Goal: Task Accomplishment & Management: Use online tool/utility

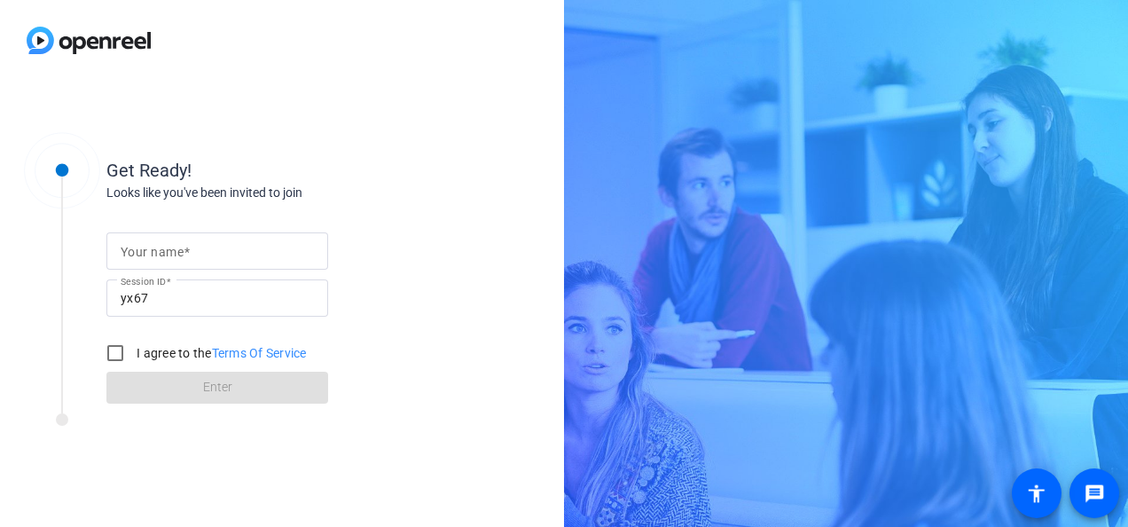
click at [223, 240] on input "Your name" at bounding box center [217, 250] width 193 height 21
type input "[PERSON_NAME]"
click at [115, 348] on input "I agree to the Terms Of Service" at bounding box center [115, 352] width 35 height 35
checkbox input "true"
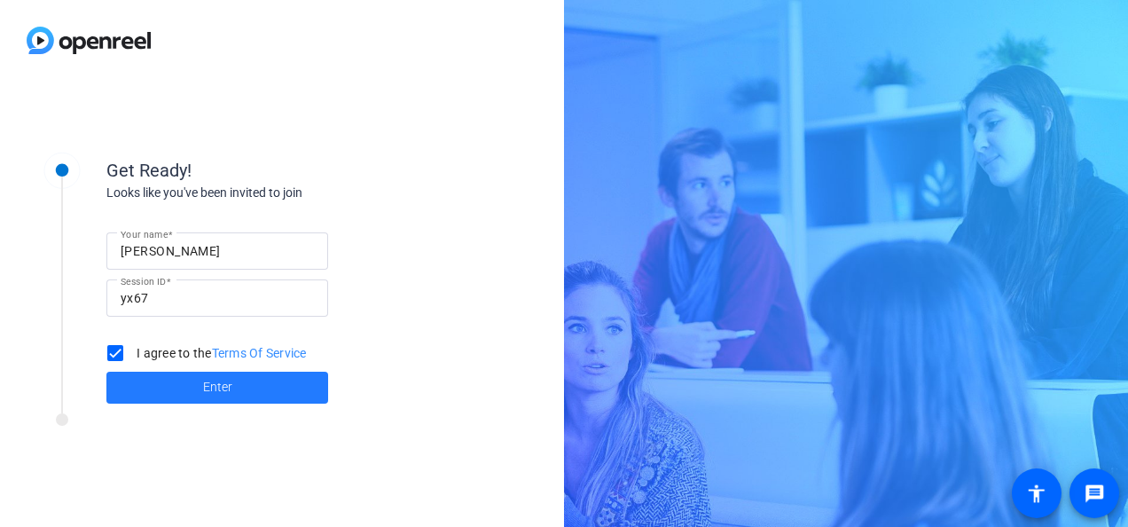
click at [254, 392] on span at bounding box center [217, 387] width 222 height 43
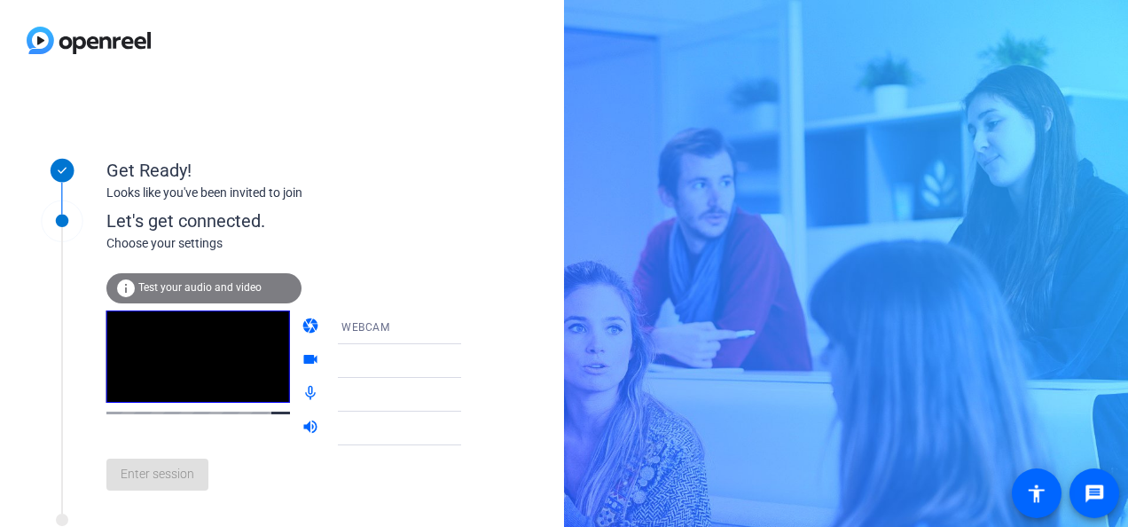
click at [390, 328] on div "WEBCAM" at bounding box center [407, 327] width 132 height 22
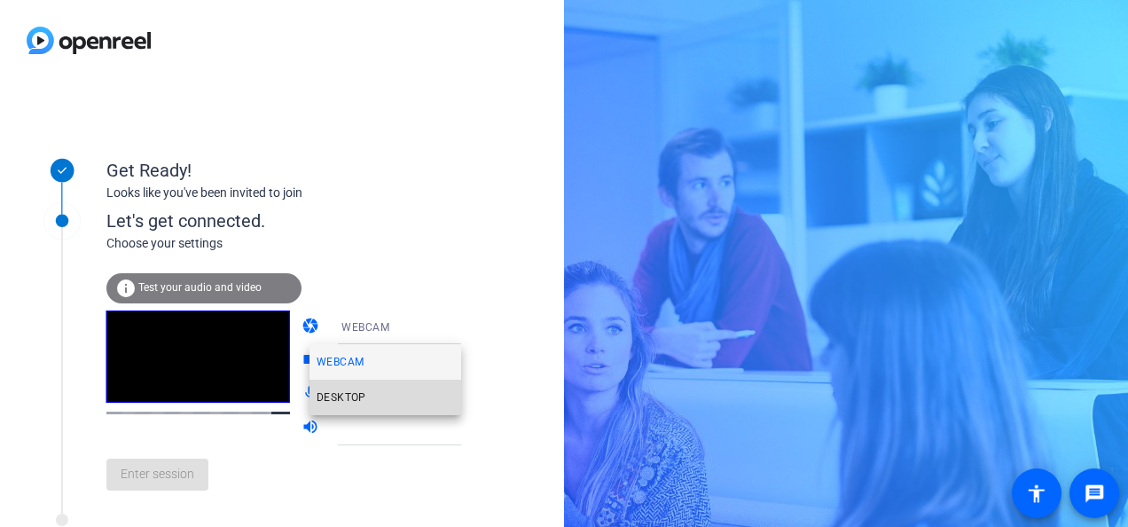
click at [356, 390] on span "DESKTOP" at bounding box center [342, 397] width 50 height 21
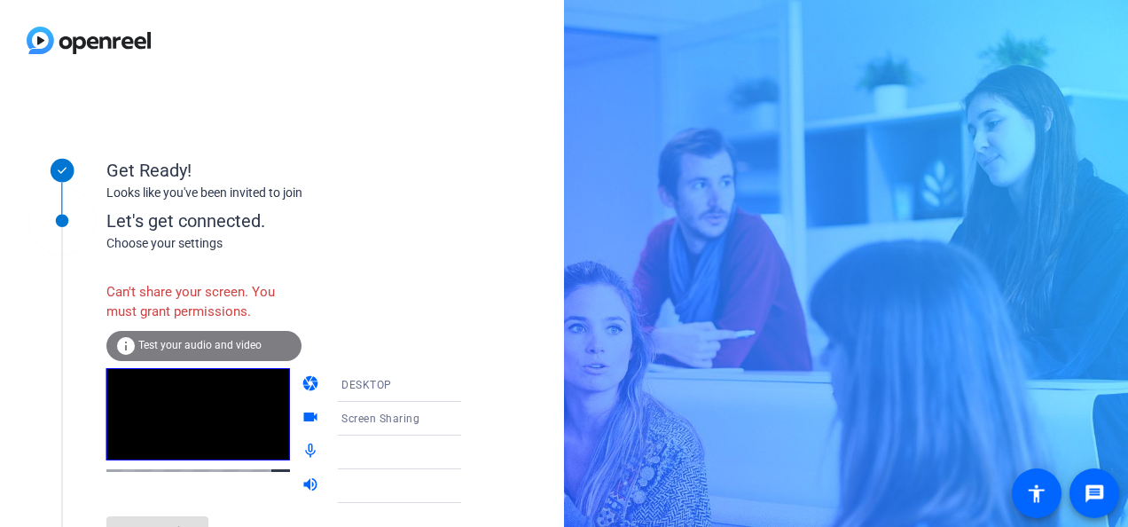
click at [386, 392] on div "DESKTOP" at bounding box center [407, 384] width 132 height 22
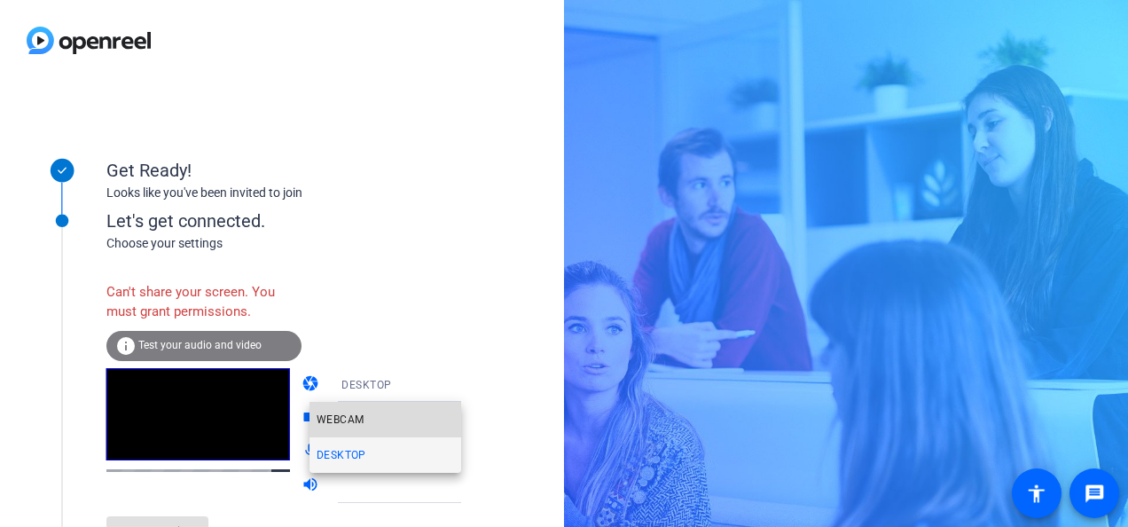
click at [384, 411] on mat-option "WEBCAM" at bounding box center [385, 419] width 152 height 35
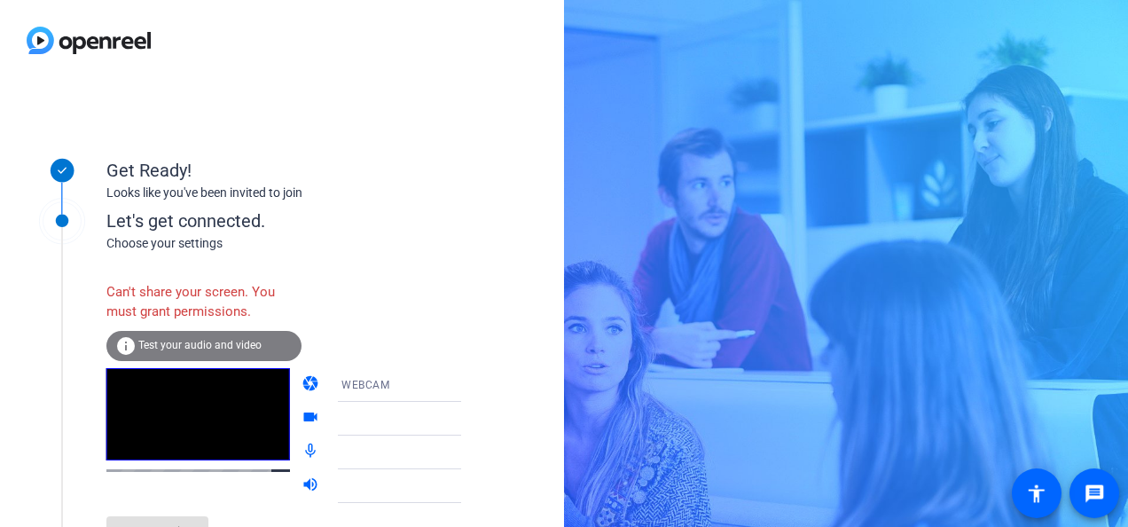
click at [387, 422] on div at bounding box center [407, 418] width 132 height 21
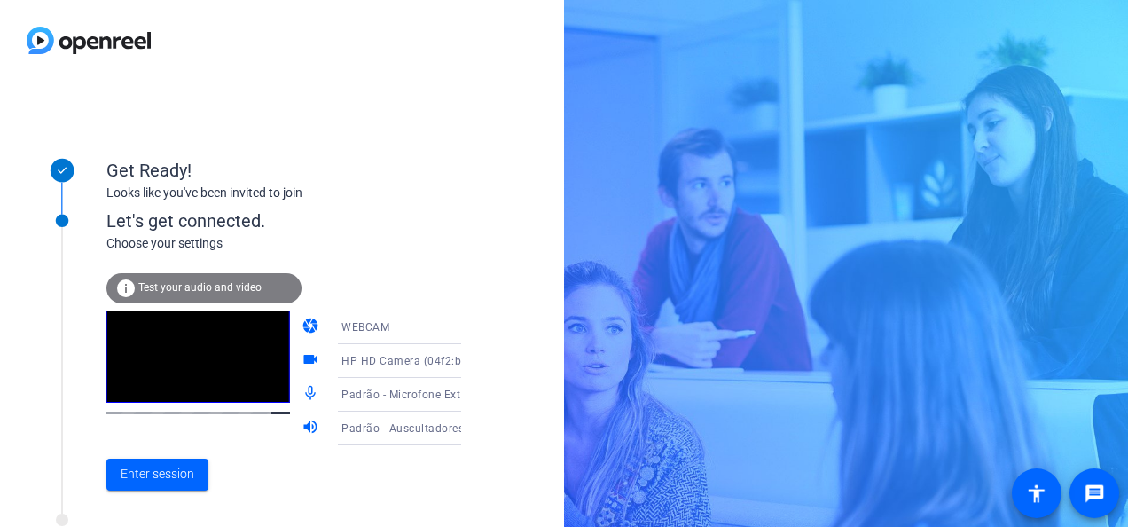
click at [468, 351] on icon at bounding box center [478, 360] width 21 height 21
click at [436, 351] on div at bounding box center [564, 263] width 1128 height 527
click at [173, 475] on span "Enter session" at bounding box center [158, 474] width 74 height 19
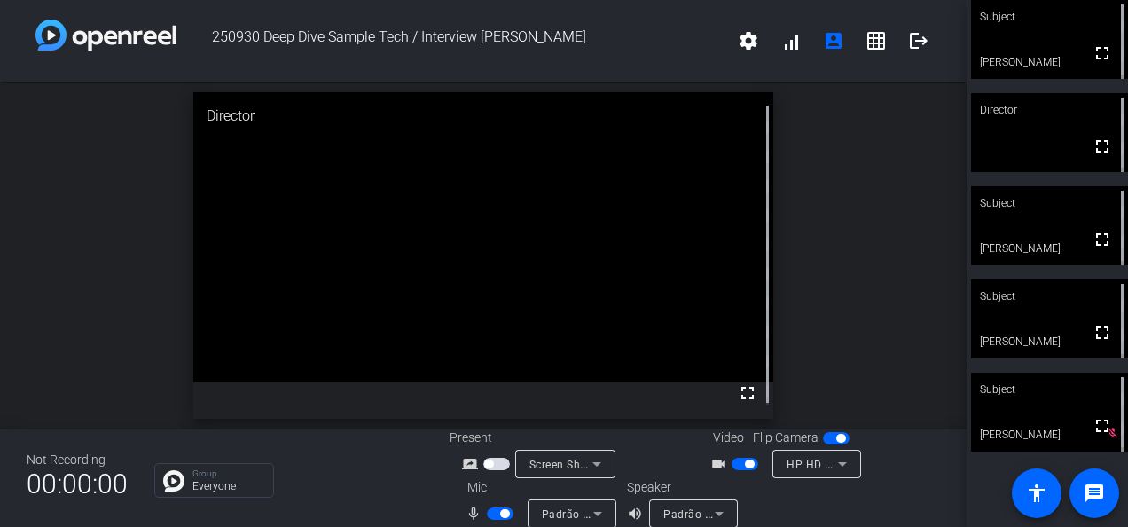
click at [488, 509] on span "button" at bounding box center [500, 513] width 27 height 12
click at [501, 509] on span "button" at bounding box center [500, 513] width 27 height 12
click at [500, 510] on span "button" at bounding box center [504, 513] width 9 height 9
click at [500, 510] on span "button" at bounding box center [500, 513] width 27 height 12
click at [500, 515] on span "button" at bounding box center [504, 513] width 9 height 9
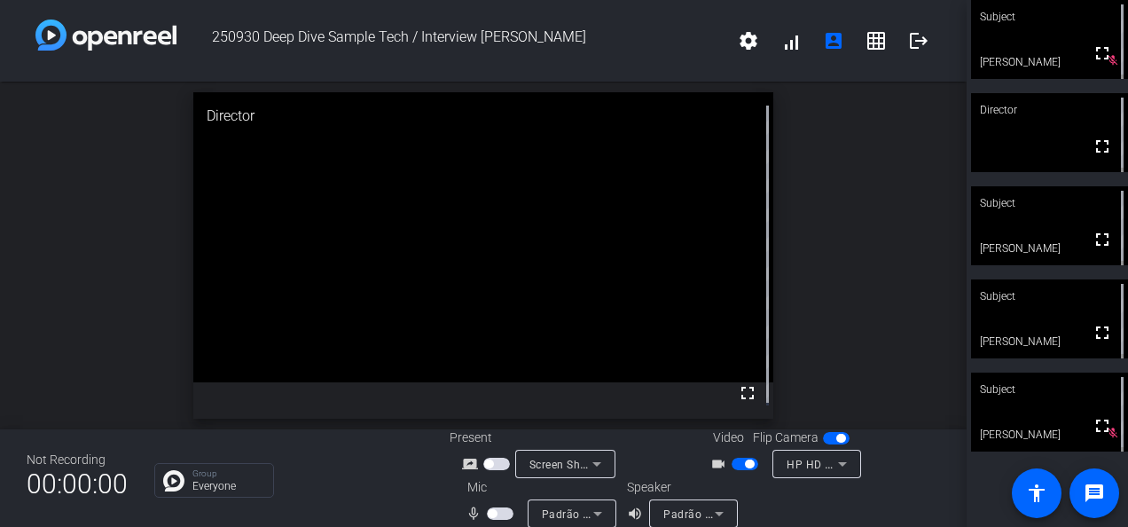
click at [736, 463] on span "button" at bounding box center [745, 464] width 27 height 12
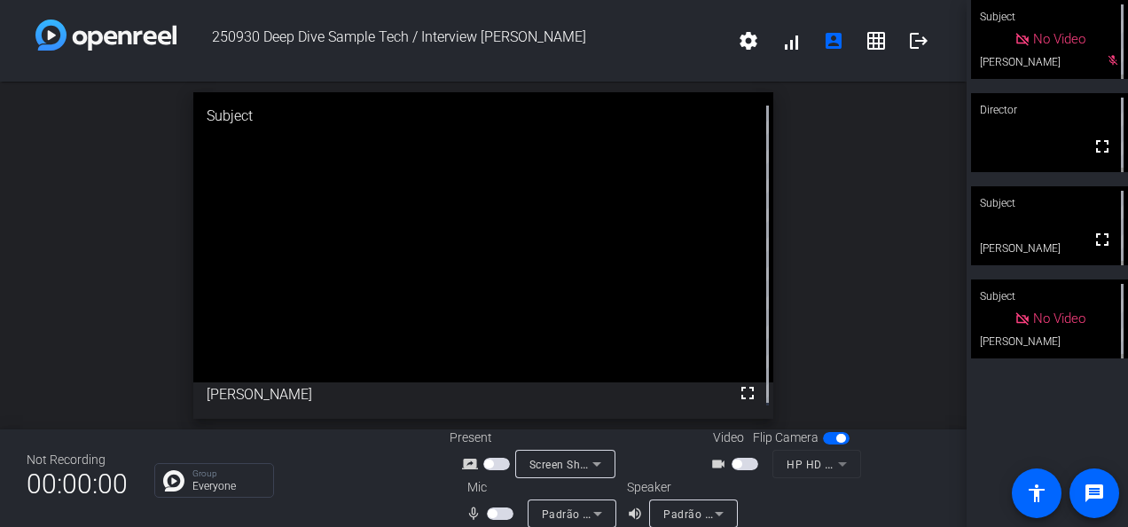
click at [501, 511] on span "button" at bounding box center [500, 513] width 27 height 12
click at [500, 509] on span "button" at bounding box center [504, 513] width 9 height 9
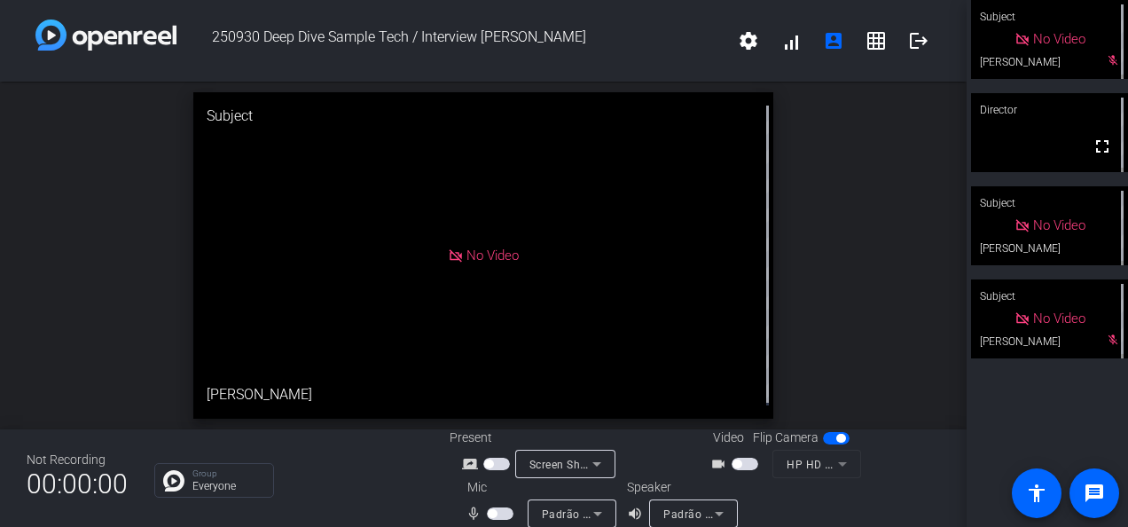
click at [498, 509] on span "button" at bounding box center [500, 513] width 27 height 12
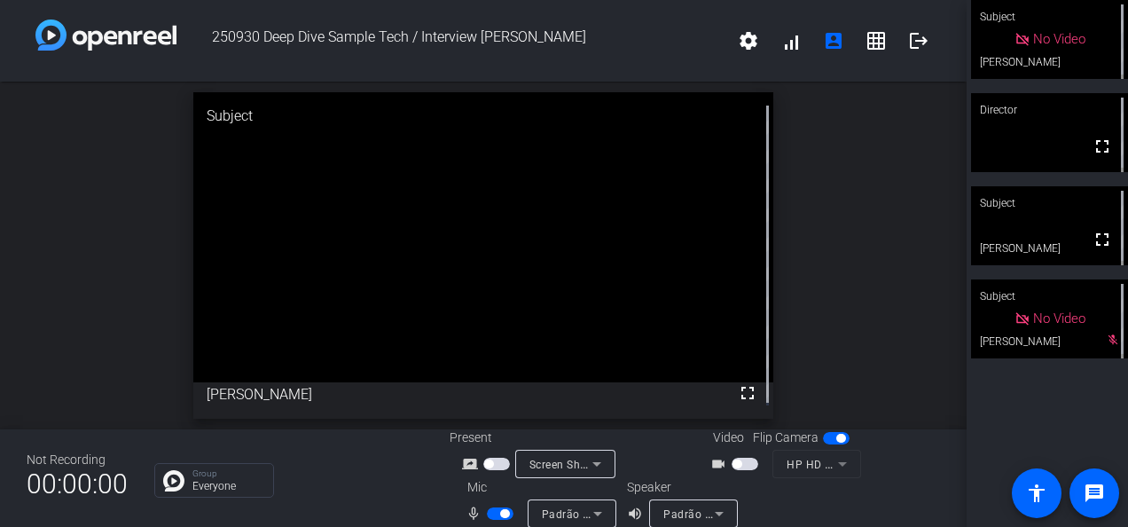
click at [741, 464] on span "button" at bounding box center [745, 464] width 27 height 12
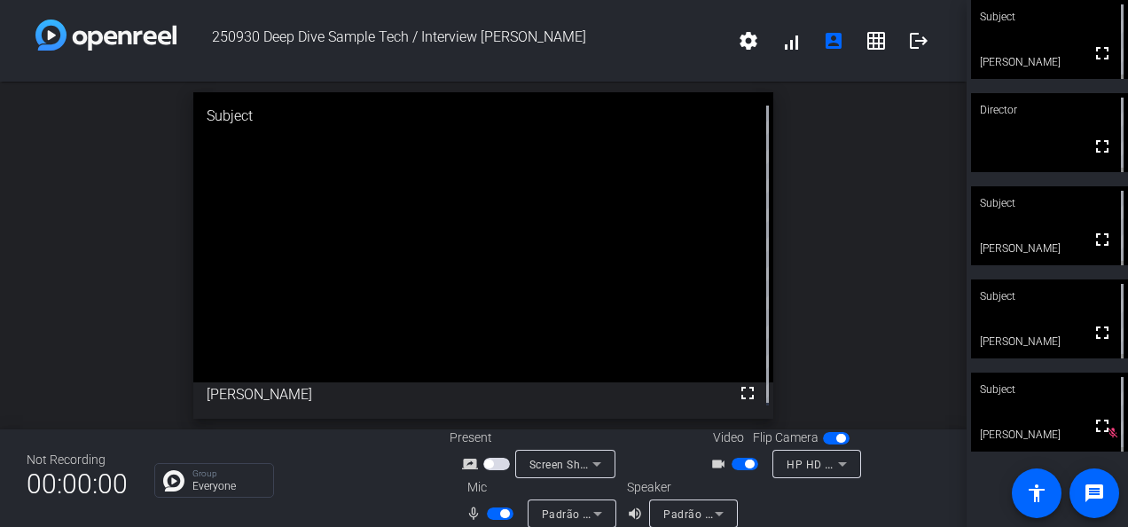
click at [492, 512] on span "button" at bounding box center [500, 513] width 27 height 12
click at [732, 463] on span "button" at bounding box center [745, 464] width 27 height 12
